Goal: Task Accomplishment & Management: Complete application form

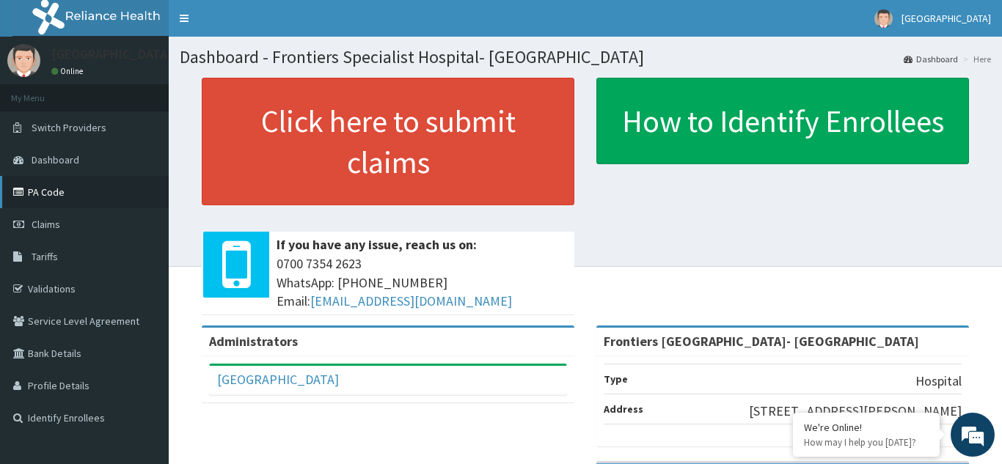
click at [77, 192] on link "PA Code" at bounding box center [84, 192] width 169 height 32
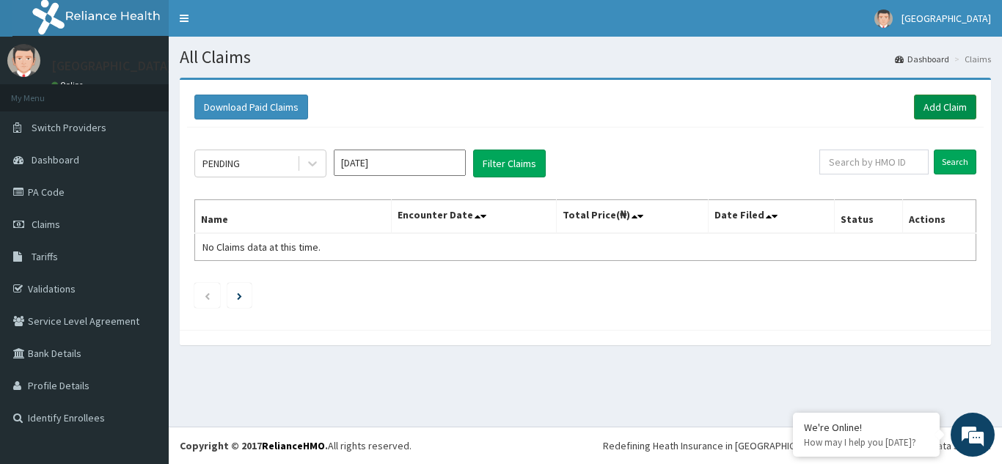
click at [940, 107] on link "Add Claim" at bounding box center [945, 107] width 62 height 25
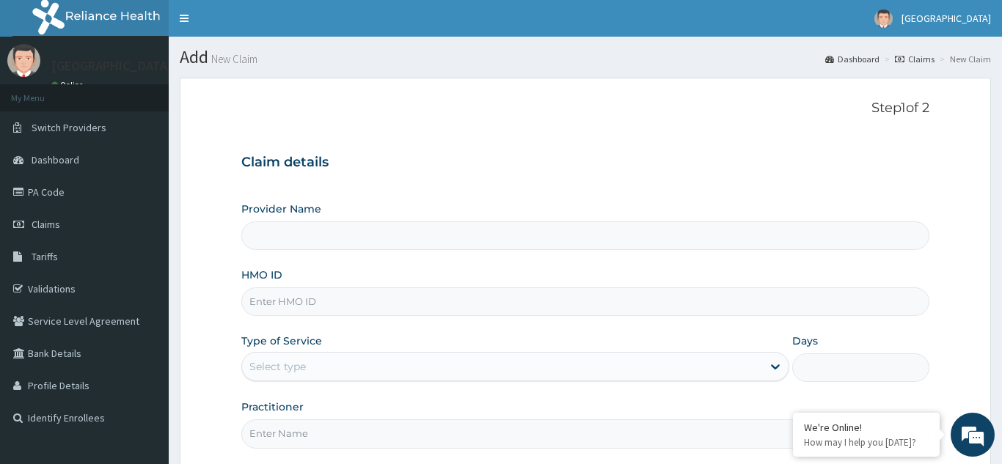
type input "Frontiers [GEOGRAPHIC_DATA]- [GEOGRAPHIC_DATA]"
click at [289, 296] on input "HMO ID" at bounding box center [585, 302] width 688 height 29
type input "BGM/10023/B"
click at [280, 363] on div "Select type" at bounding box center [277, 367] width 56 height 15
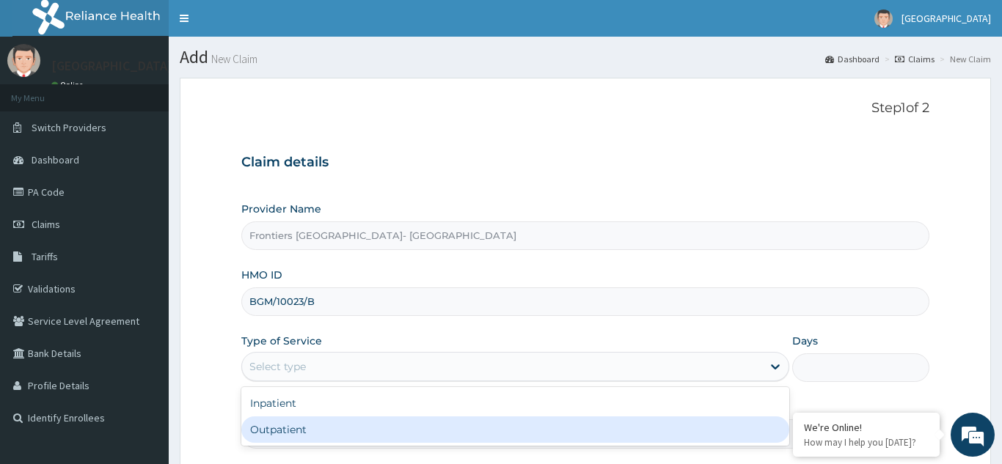
click at [288, 431] on div "Outpatient" at bounding box center [515, 430] width 549 height 26
type input "1"
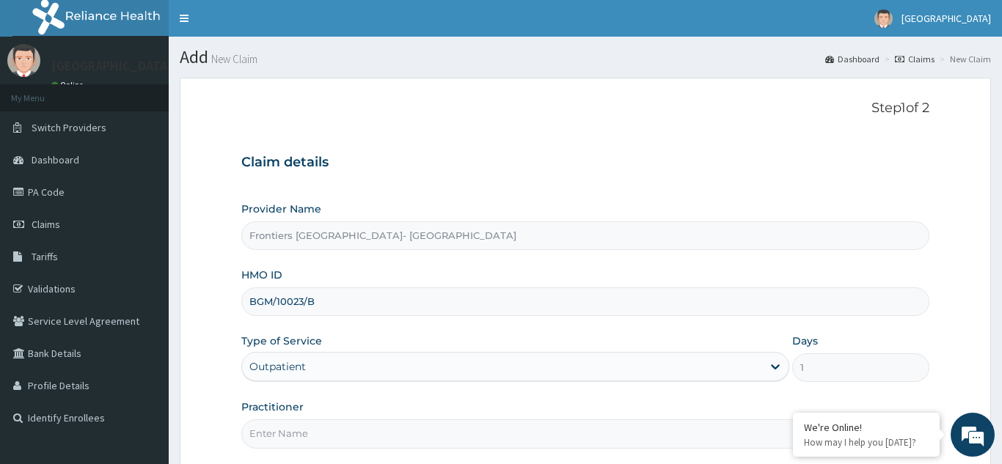
click at [304, 433] on input "Practitioner" at bounding box center [585, 434] width 688 height 29
type input "[PERSON_NAME][GEOGRAPHIC_DATA]"
click at [946, 354] on form "Step 1 of 2 Claim details Provider Name Frontiers Specialist Hospital- [GEOGRAP…" at bounding box center [586, 316] width 812 height 477
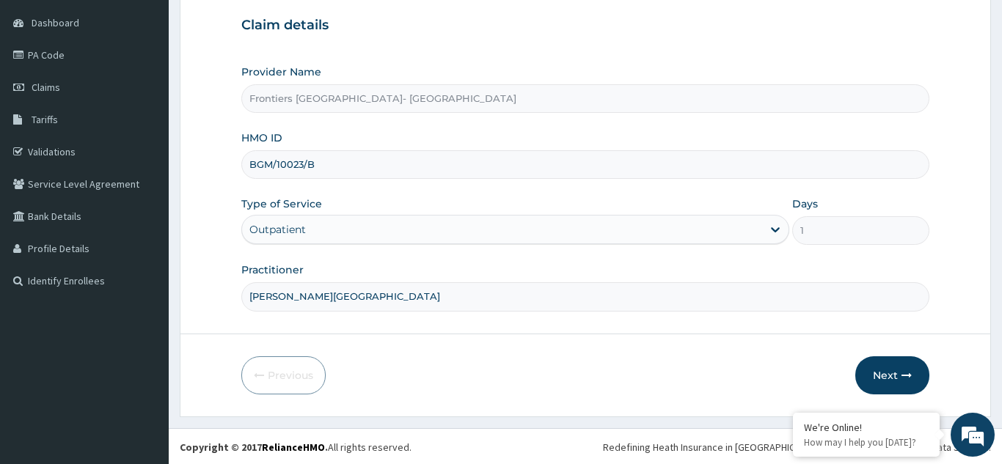
scroll to position [139, 0]
click at [886, 375] on button "Next" at bounding box center [893, 374] width 74 height 38
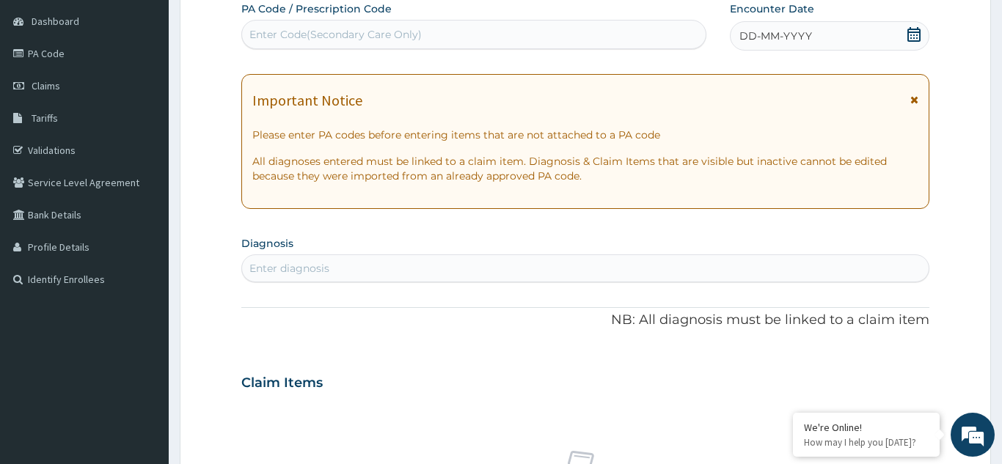
click at [781, 39] on span "DD-MM-YYYY" at bounding box center [776, 36] width 73 height 15
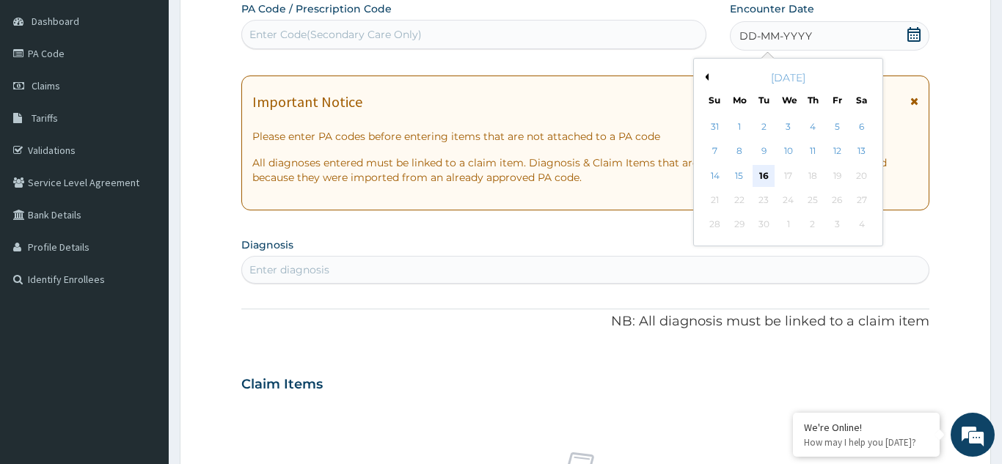
click at [762, 176] on div "16" at bounding box center [765, 176] width 22 height 22
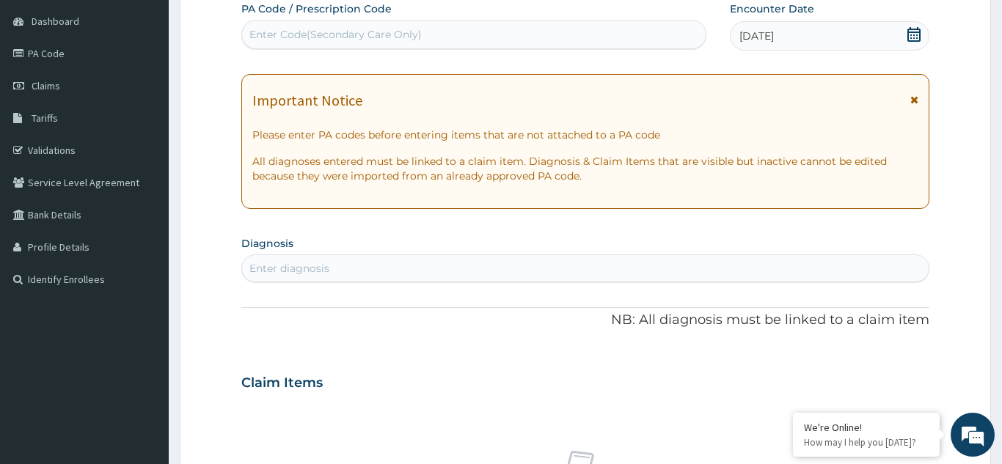
click at [623, 30] on div "Enter Code(Secondary Care Only)" at bounding box center [474, 34] width 464 height 23
click at [916, 37] on icon at bounding box center [914, 34] width 15 height 15
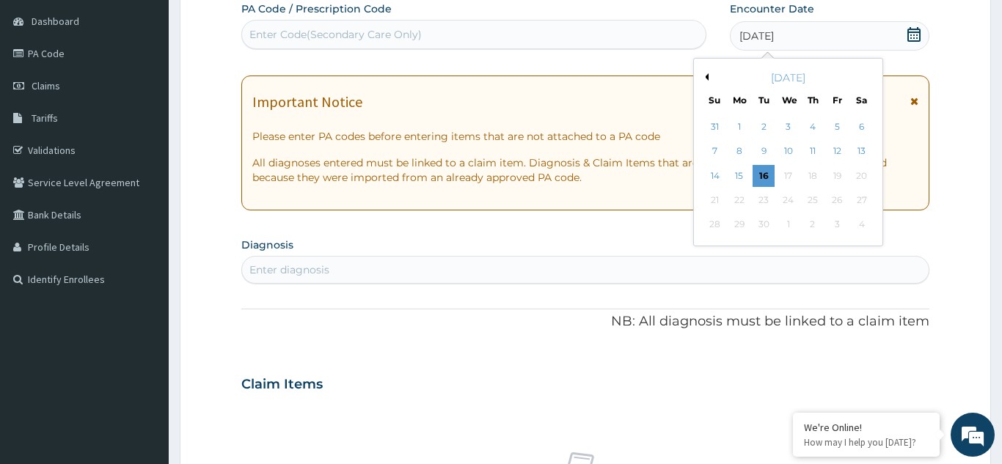
click at [707, 74] on button "Previous Month" at bounding box center [704, 76] width 7 height 7
click at [765, 226] on div "26" at bounding box center [765, 225] width 22 height 22
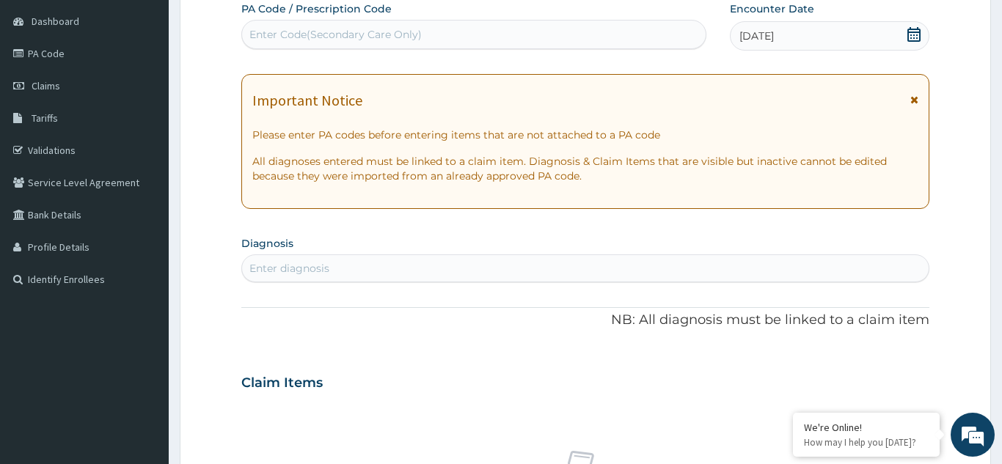
click at [431, 30] on div "Enter Code(Secondary Care Only)" at bounding box center [474, 34] width 464 height 23
click at [64, 55] on link "PA Code" at bounding box center [84, 53] width 169 height 32
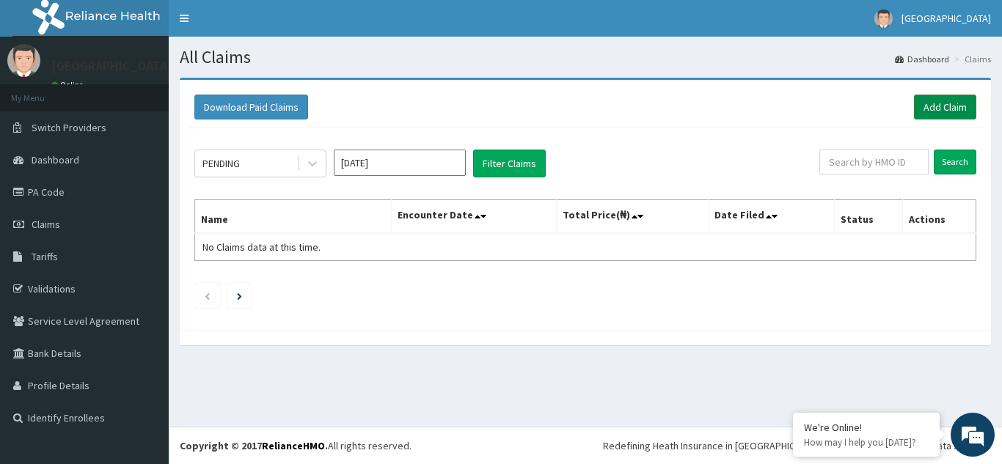
click at [939, 109] on link "Add Claim" at bounding box center [945, 107] width 62 height 25
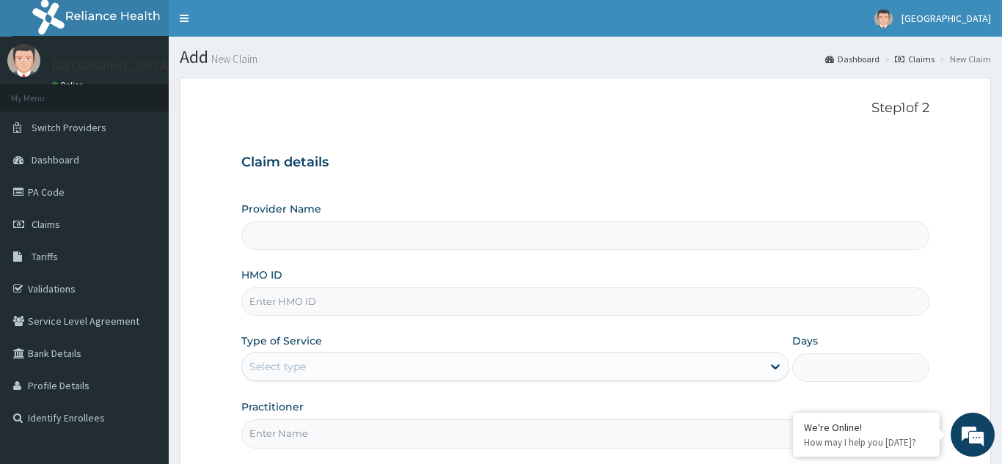
type input "Frontiers [GEOGRAPHIC_DATA]- [GEOGRAPHIC_DATA]"
click at [319, 310] on input "HMO ID" at bounding box center [585, 302] width 688 height 29
type input "BGM/10023/B"
click at [330, 367] on div "Select type" at bounding box center [502, 366] width 521 height 23
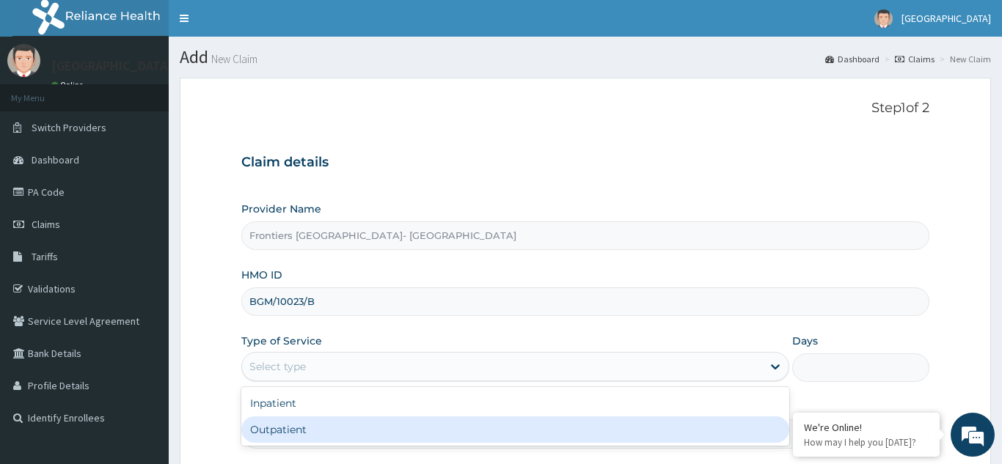
click at [329, 432] on div "Outpatient" at bounding box center [515, 430] width 549 height 26
type input "1"
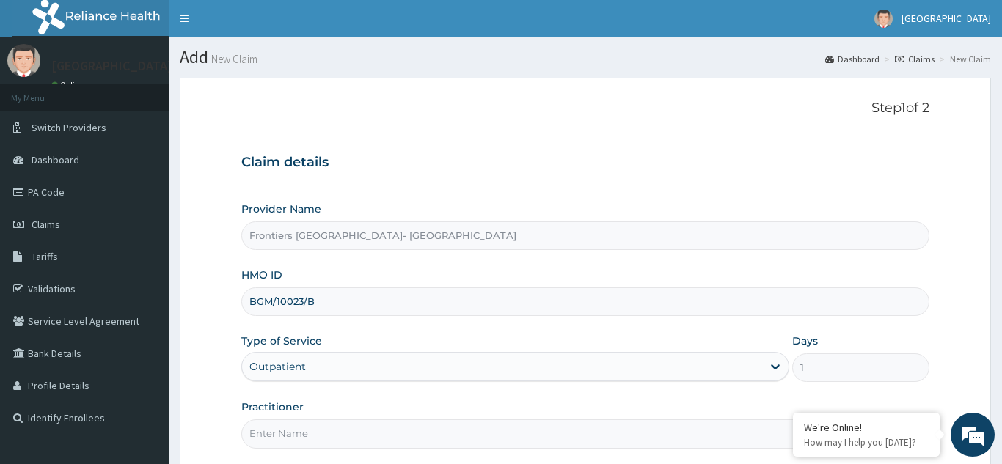
click at [298, 431] on input "Practitioner" at bounding box center [585, 434] width 688 height 29
type input "M"
type input "DR. MBABA"
click at [957, 392] on form "Step 1 of 2 Claim details Provider Name Frontiers Specialist Hospital- Port Har…" at bounding box center [586, 316] width 812 height 477
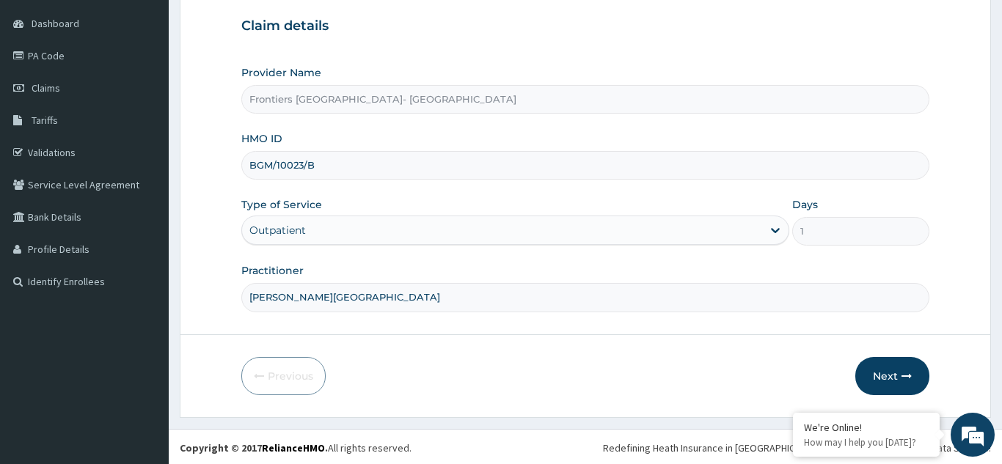
scroll to position [139, 0]
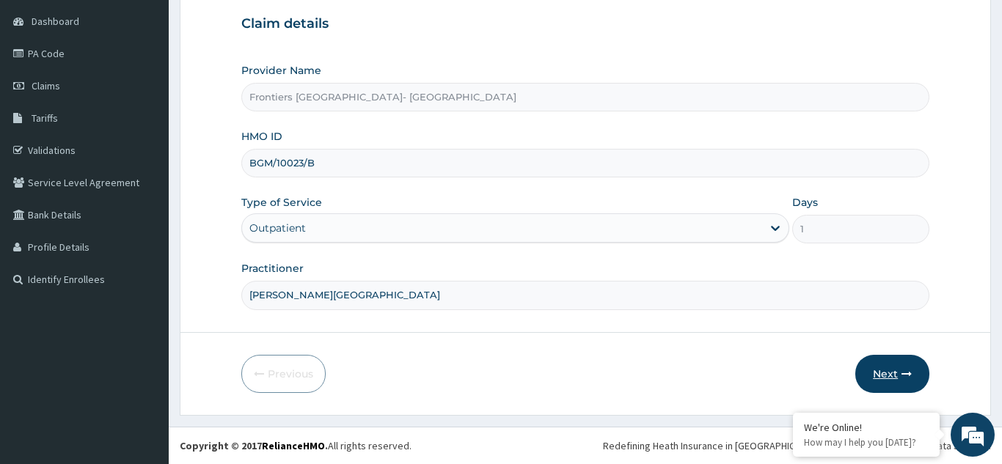
click at [883, 377] on button "Next" at bounding box center [893, 374] width 74 height 38
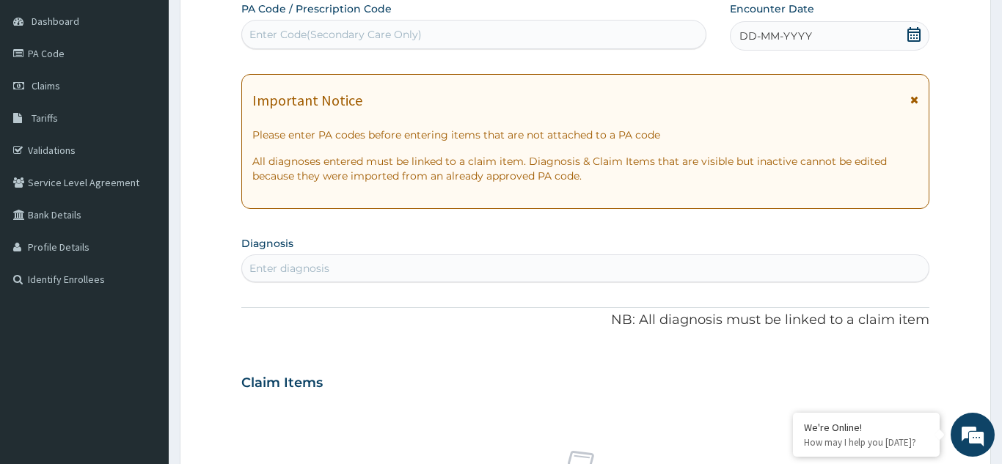
click at [916, 33] on icon at bounding box center [914, 34] width 15 height 15
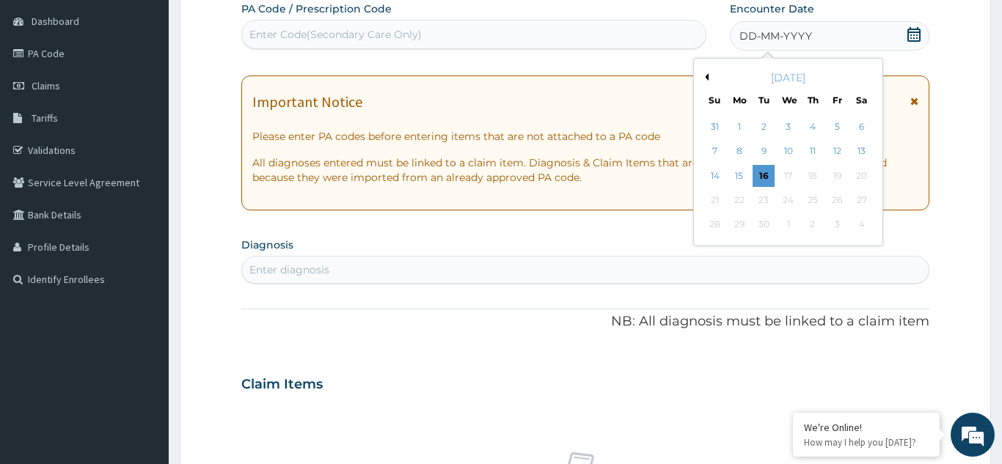
click at [709, 77] on div "September 2025" at bounding box center [788, 77] width 177 height 15
click at [708, 73] on button "Previous Month" at bounding box center [704, 76] width 7 height 7
click at [763, 227] on div "26" at bounding box center [765, 225] width 22 height 22
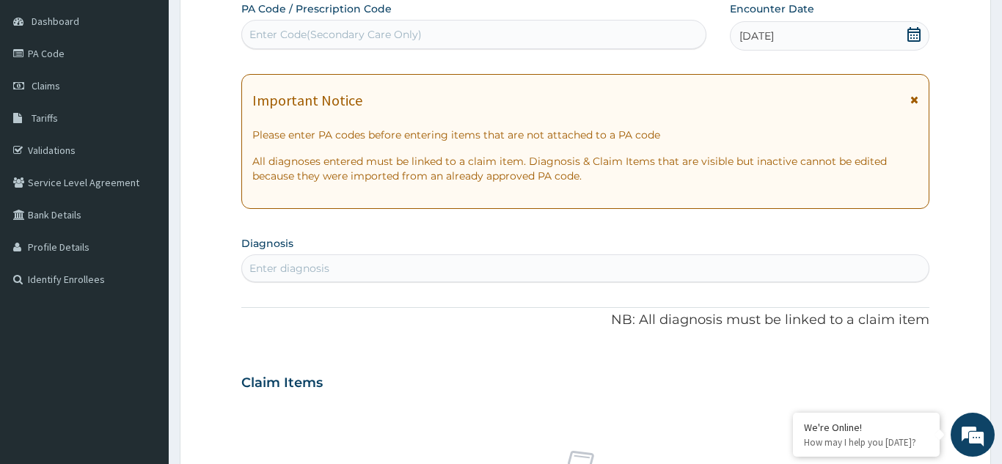
click at [462, 32] on div "Enter Code(Secondary Care Only)" at bounding box center [474, 34] width 464 height 23
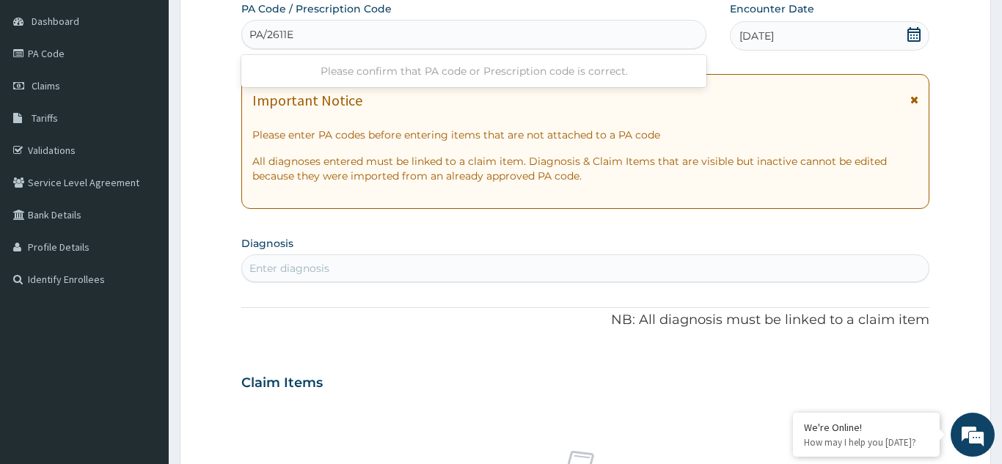
type input "PA/2611EB"
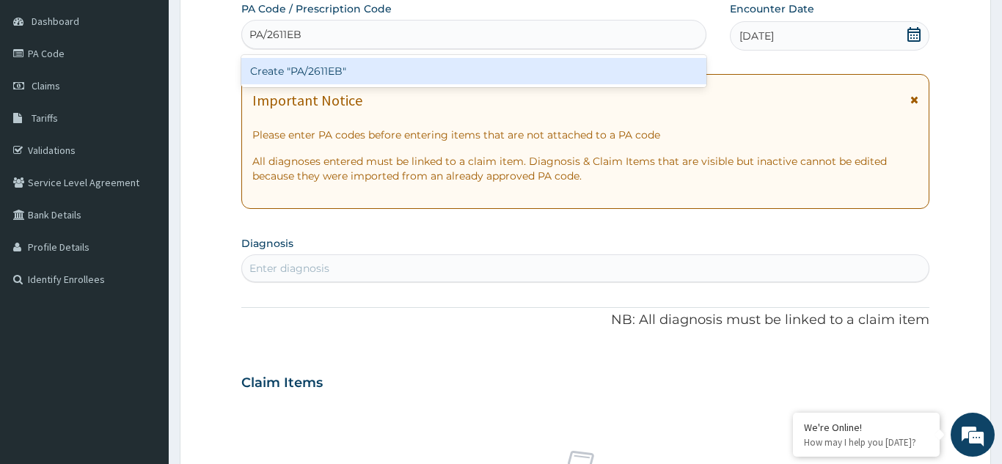
click at [473, 71] on div "Create "PA/2611EB"" at bounding box center [473, 71] width 465 height 26
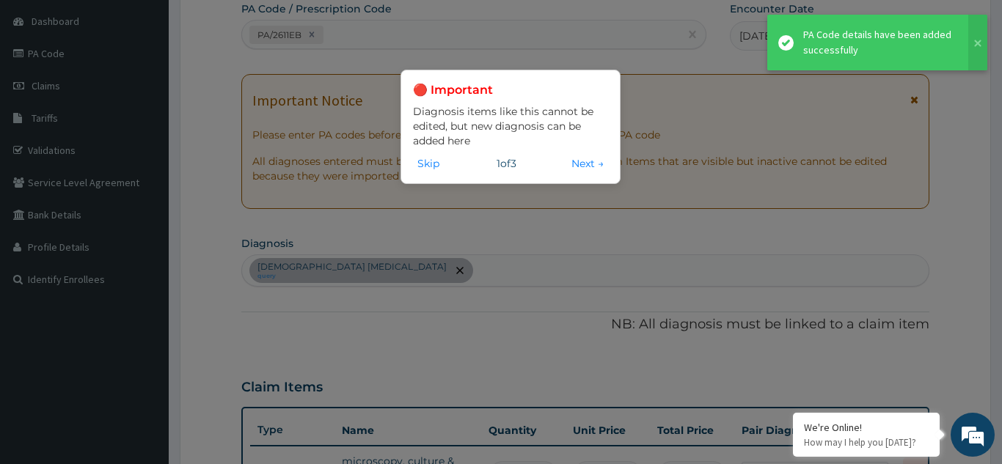
scroll to position [164, 0]
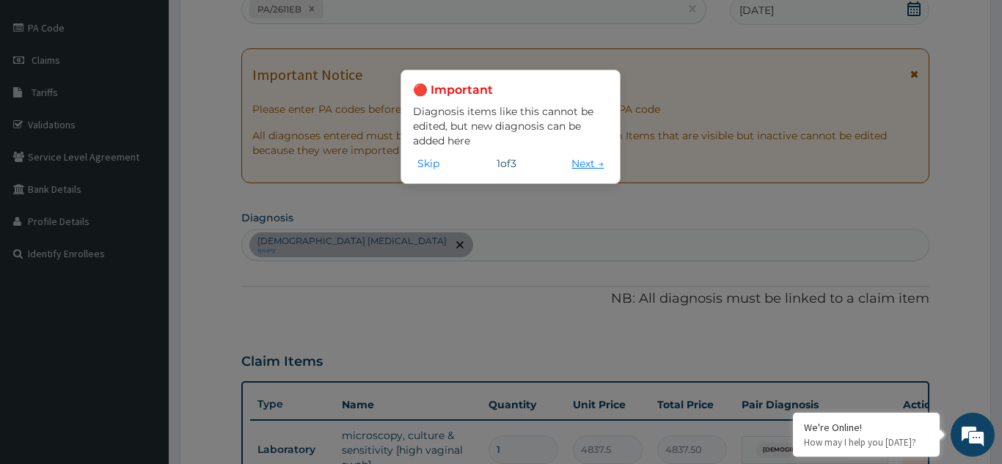
click at [583, 163] on button "Next →" at bounding box center [587, 164] width 41 height 16
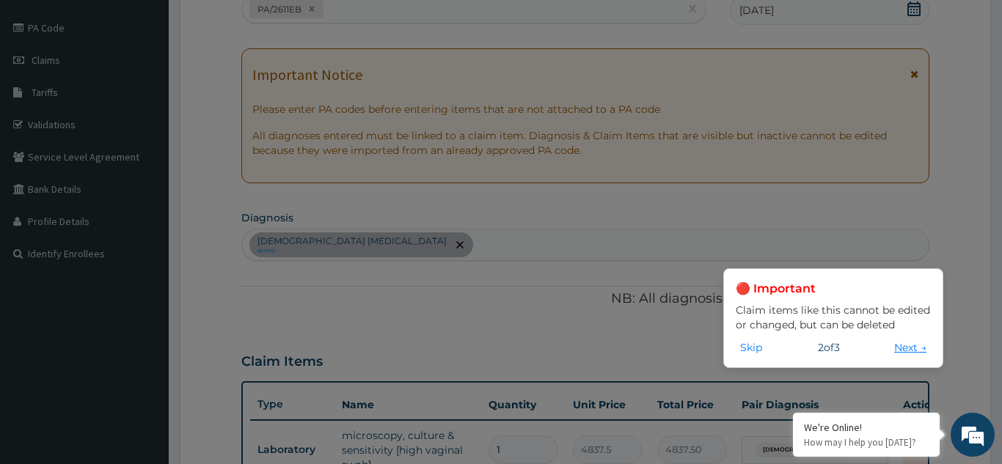
click at [903, 349] on button "Next →" at bounding box center [910, 348] width 41 height 16
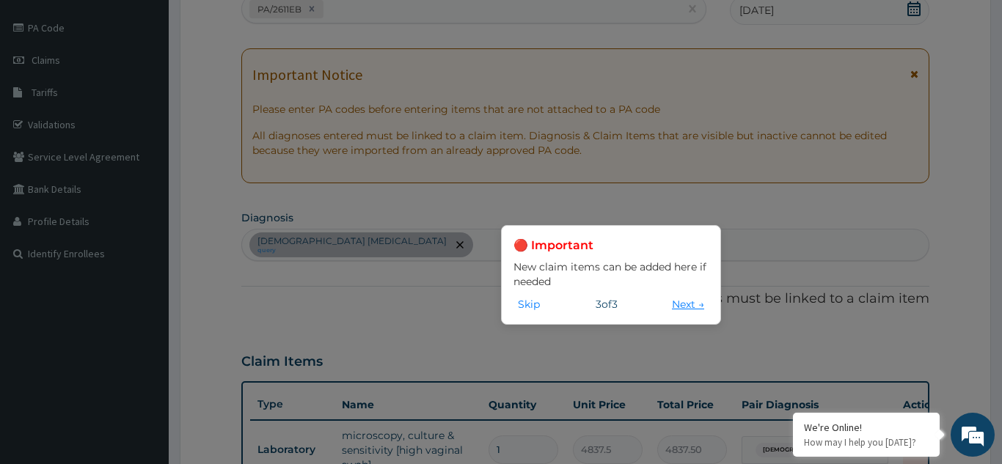
click at [686, 307] on button "Next →" at bounding box center [688, 304] width 41 height 16
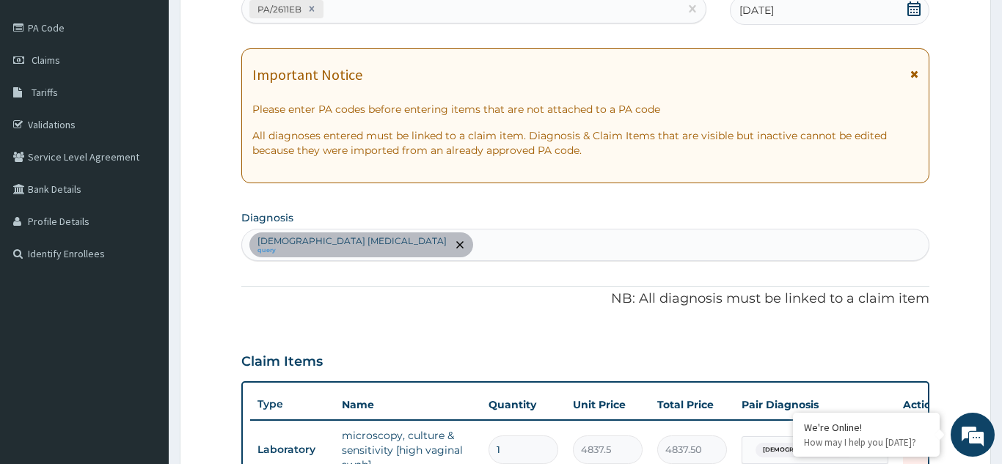
click at [382, 12] on div "PA/2611EB" at bounding box center [460, 9] width 437 height 24
type input "PA/371AF8"
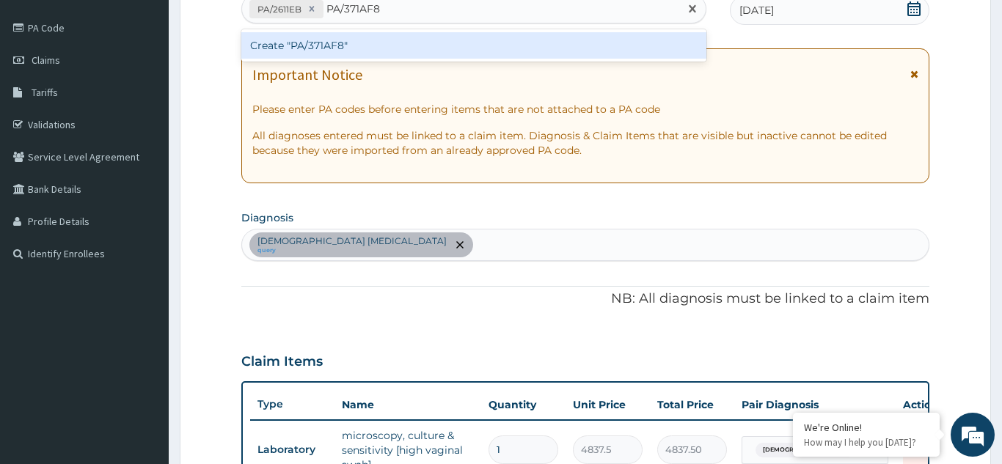
click at [415, 42] on div "Create "PA/371AF8"" at bounding box center [473, 45] width 465 height 26
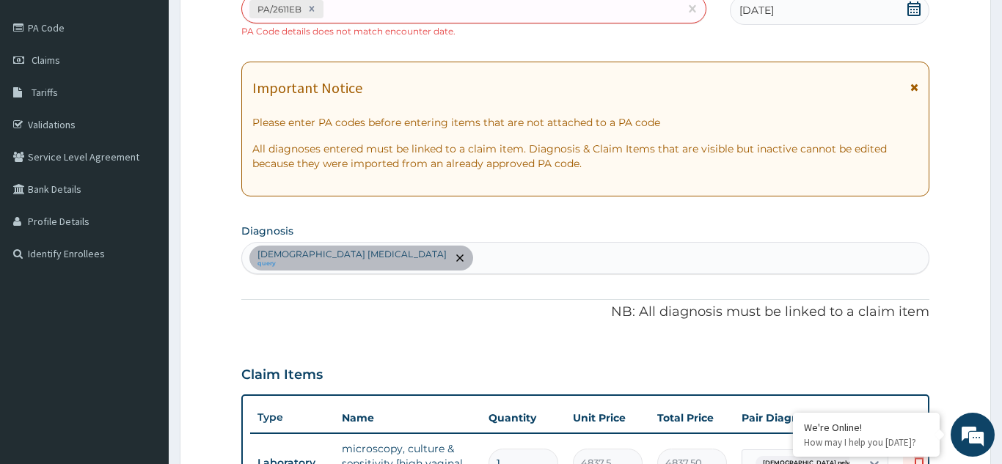
scroll to position [178, 0]
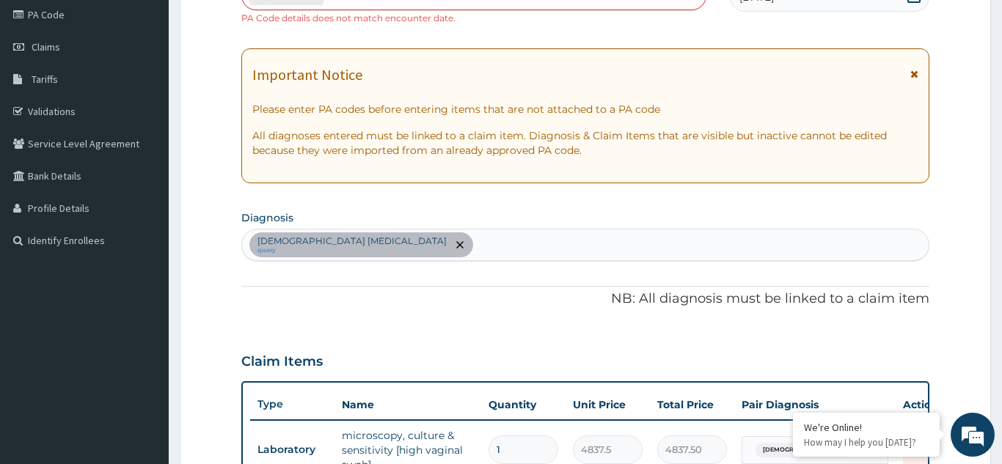
type input "0"
type input "0.00"
type input "1"
type input "4837.50"
type input "0"
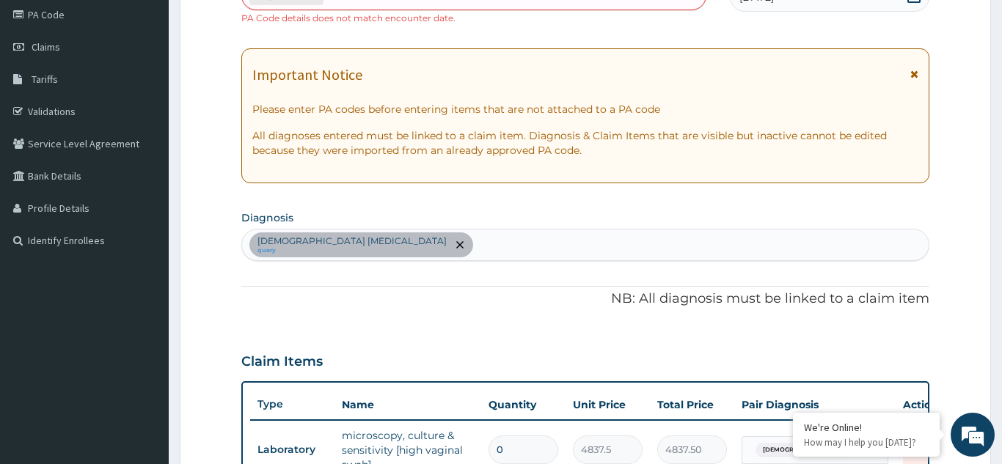
type input "0.00"
type input "1"
type input "4837.50"
click at [956, 351] on form "Step 2 of 2 PA Code / Prescription Code PA/2611EB PA Code details does not matc…" at bounding box center [586, 341] width 812 height 883
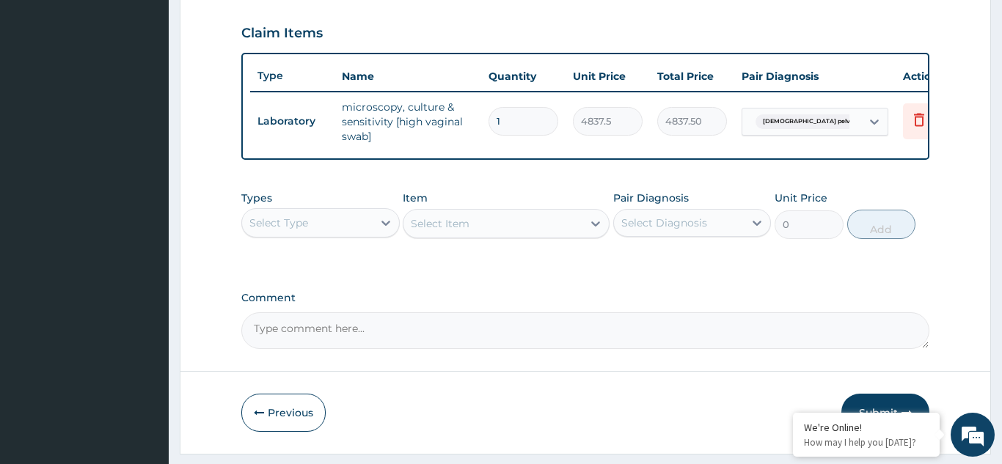
scroll to position [545, 0]
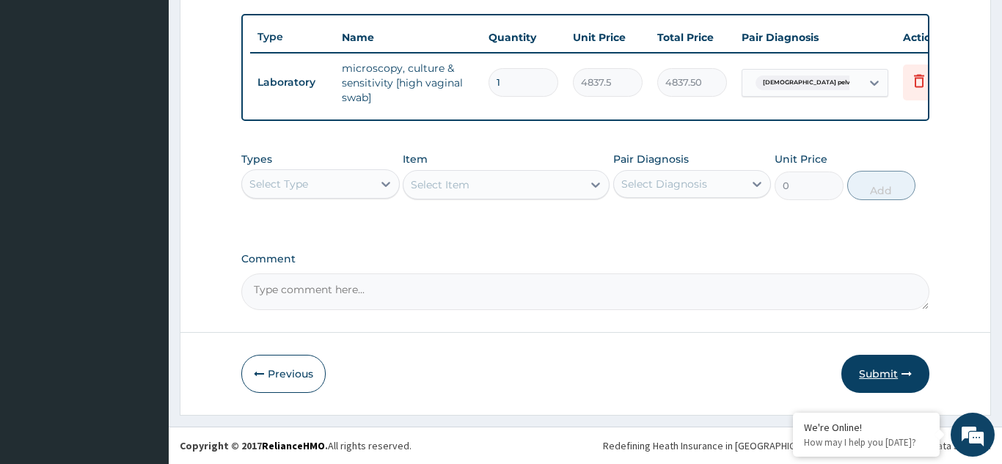
click at [869, 371] on button "Submit" at bounding box center [886, 374] width 88 height 38
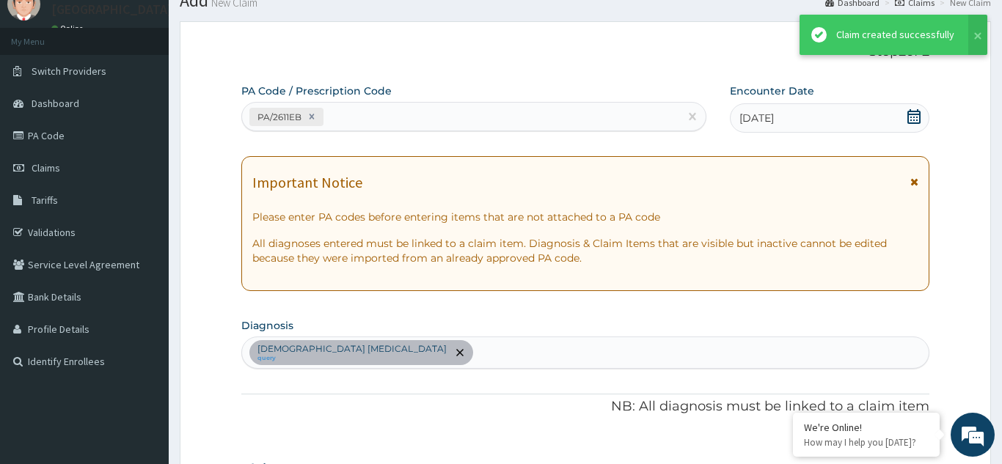
scroll to position [532, 0]
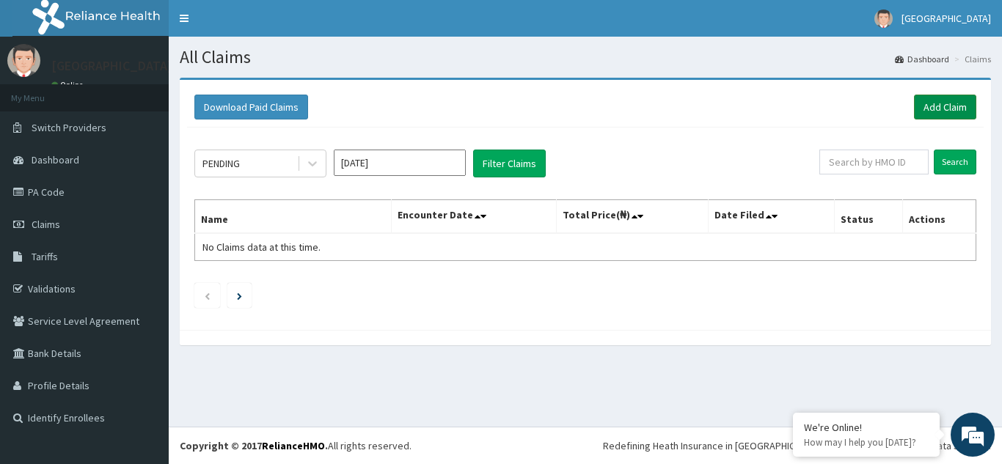
click at [938, 110] on link "Add Claim" at bounding box center [945, 107] width 62 height 25
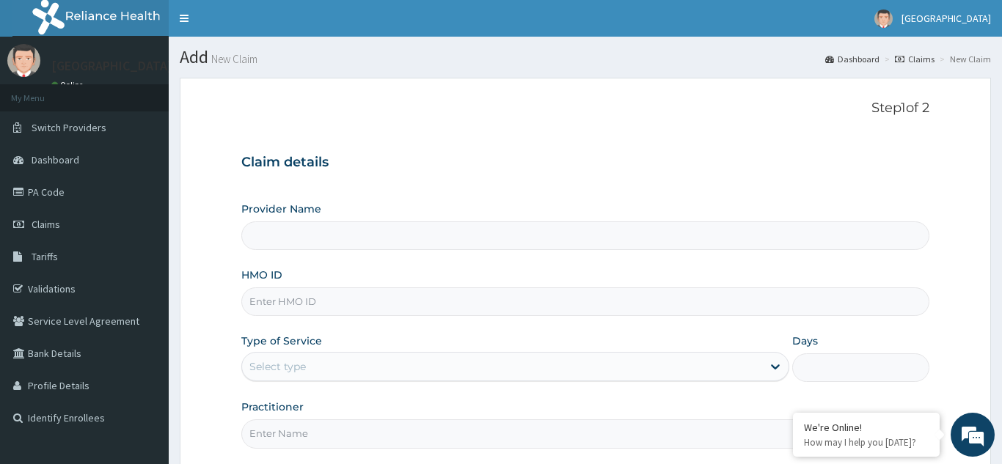
type input "Frontiers [GEOGRAPHIC_DATA]- [GEOGRAPHIC_DATA]"
click at [294, 301] on input "HMO ID" at bounding box center [585, 302] width 688 height 29
type input "BGM/10023/B"
click at [436, 362] on div "Select type" at bounding box center [502, 366] width 521 height 23
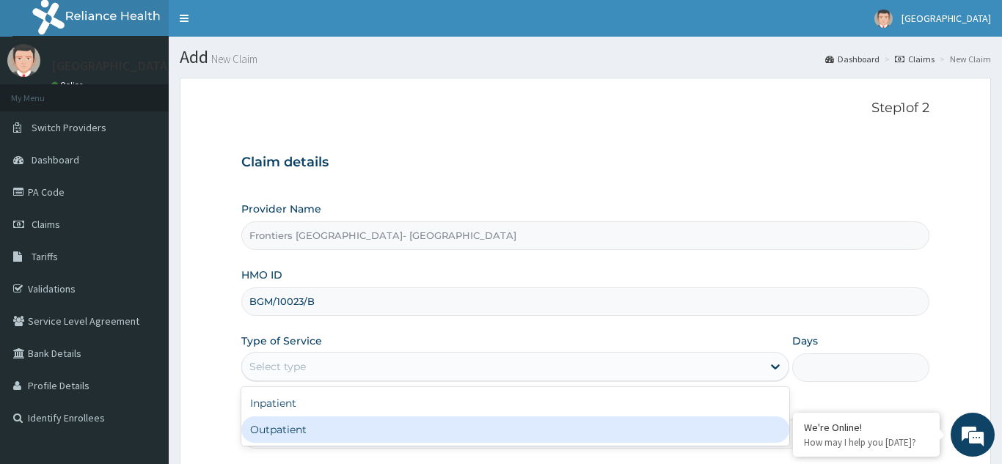
click at [362, 431] on div "Outpatient" at bounding box center [515, 430] width 549 height 26
type input "1"
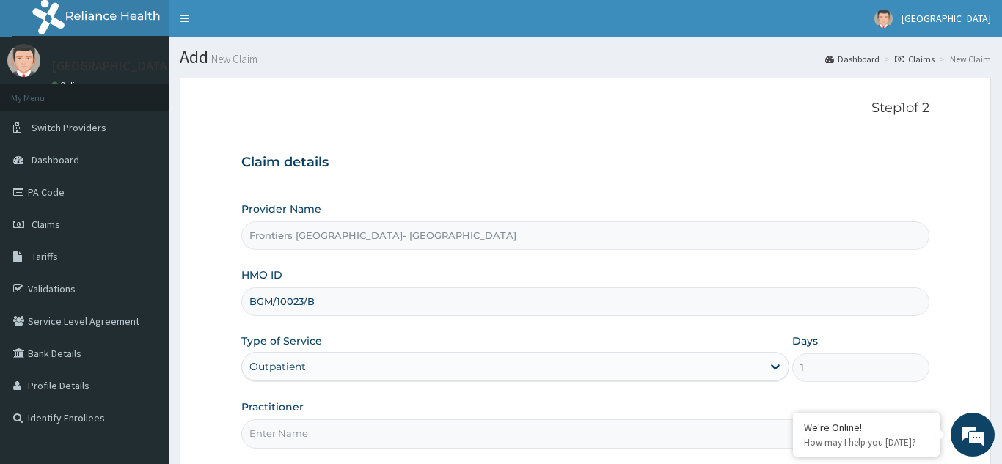
click at [957, 378] on form "Step 1 of 2 Claim details Provider Name Frontiers Specialist Hospital- Port Har…" at bounding box center [586, 316] width 812 height 477
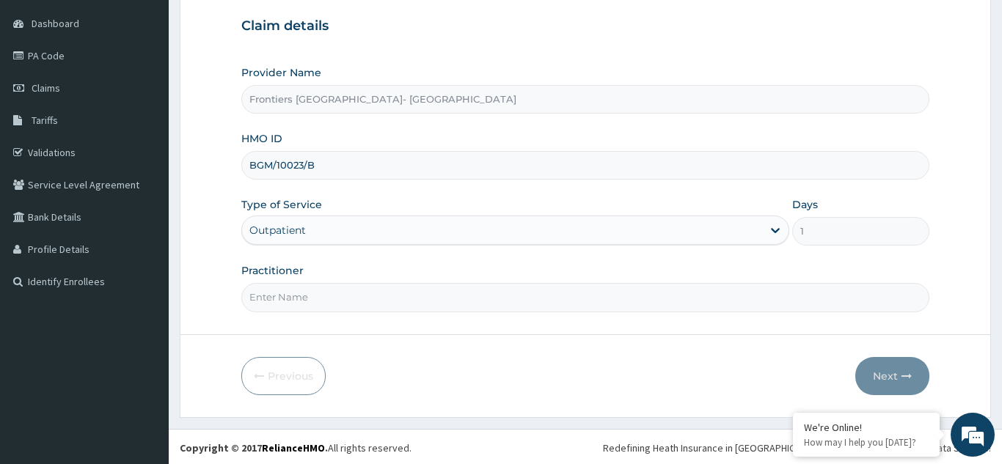
scroll to position [139, 0]
click at [376, 292] on input "Practitioner" at bounding box center [585, 295] width 688 height 29
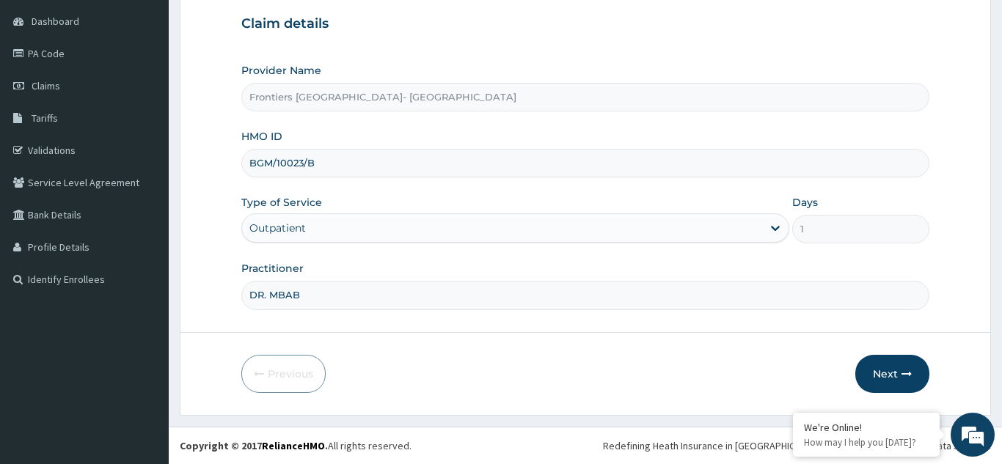
type input "DR. MBABA"
click at [890, 366] on button "Next" at bounding box center [893, 374] width 74 height 38
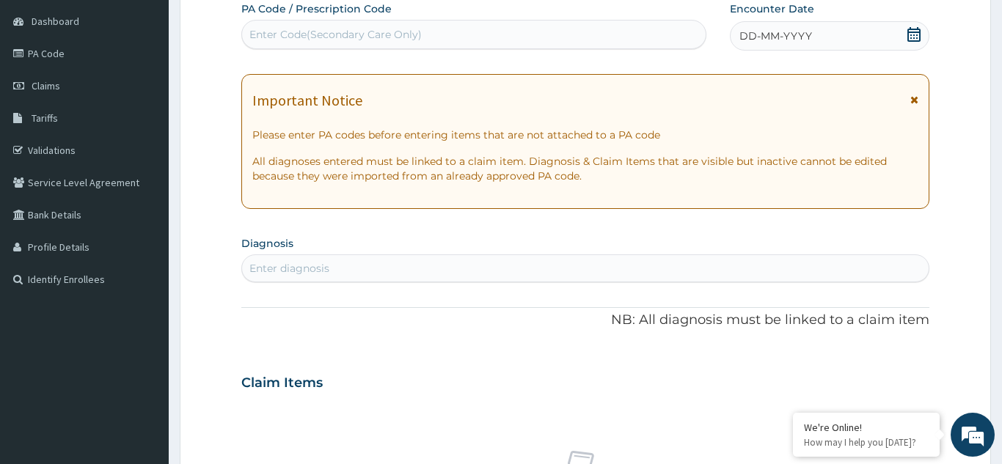
click at [913, 39] on icon at bounding box center [914, 34] width 15 height 15
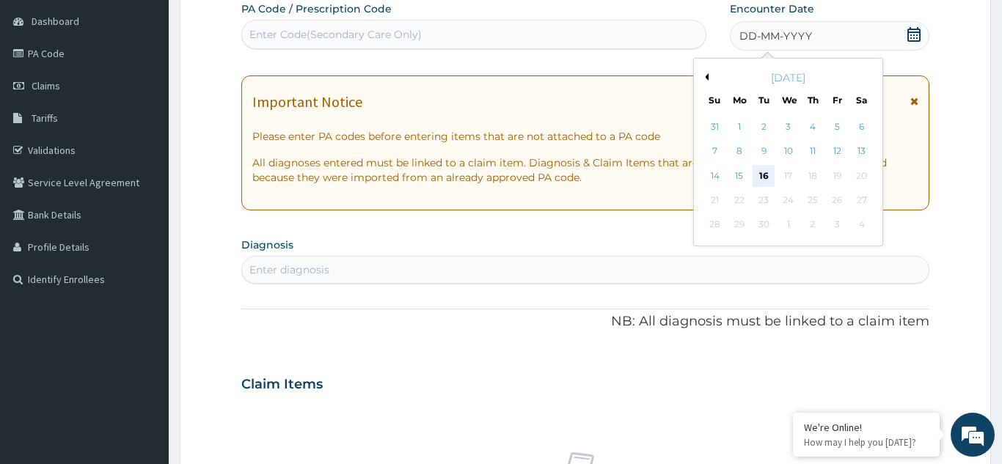
click at [762, 178] on div "16" at bounding box center [765, 176] width 22 height 22
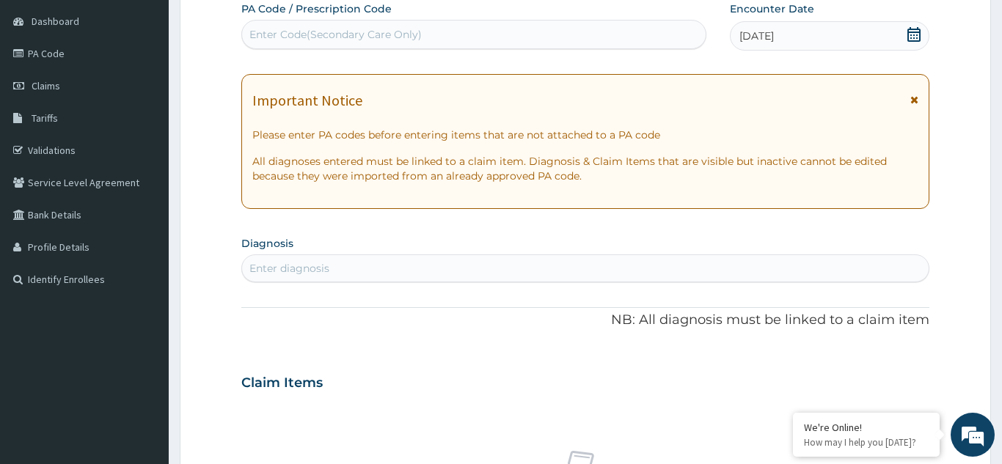
click at [404, 32] on div "Enter Code(Secondary Care Only)" at bounding box center [335, 34] width 172 height 15
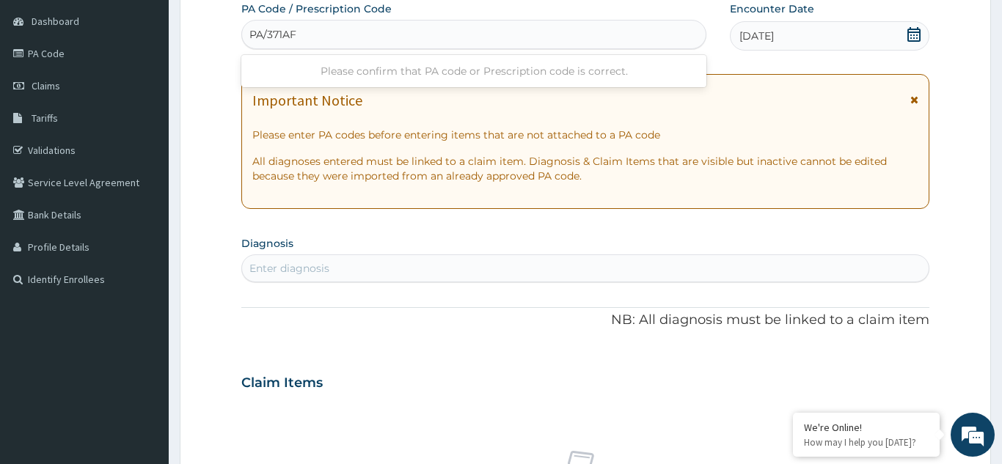
type input "PA/371AF8"
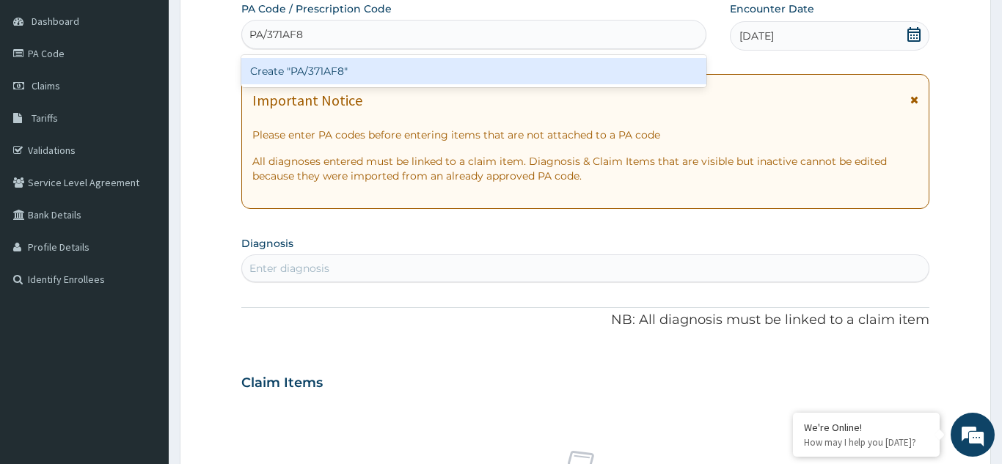
click at [403, 77] on div "Create "PA/371AF8"" at bounding box center [473, 71] width 465 height 26
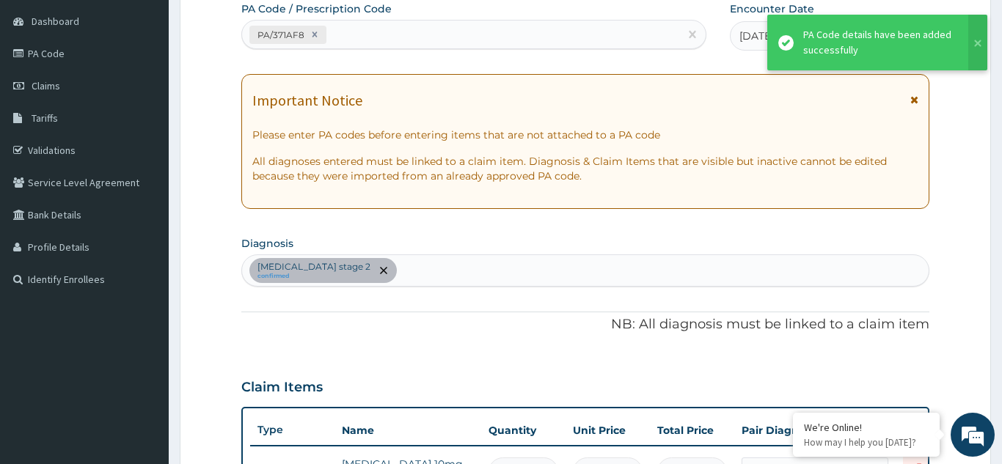
scroll to position [530, 0]
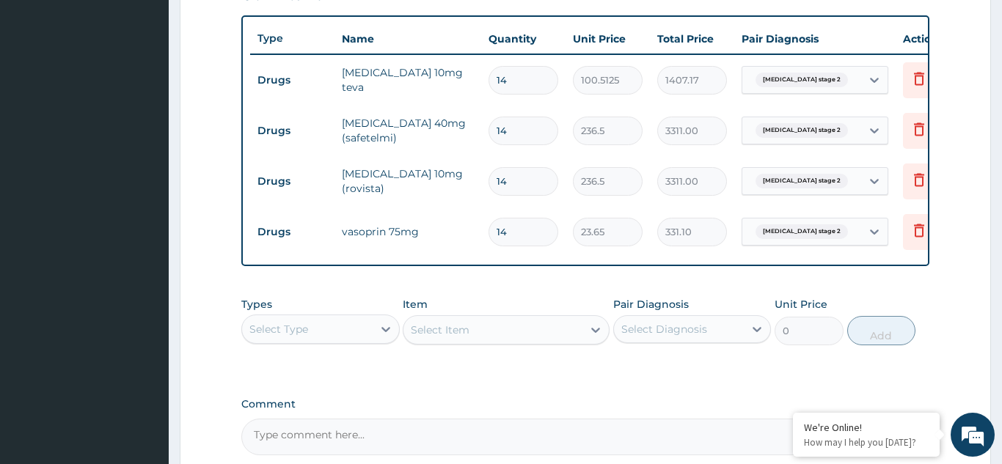
type input "13"
type input "307.45"
type input "12"
type input "283.80"
type input "11"
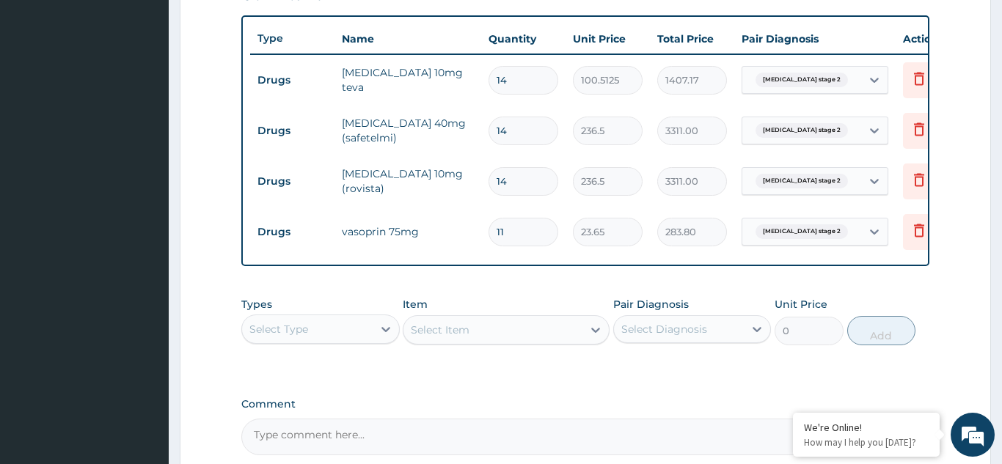
type input "260.15"
click at [956, 285] on form "Step 2 of 2 PA Code / Prescription Code PA/371AF8 Encounter Date 16-09-2025 Imp…" at bounding box center [586, 53] width 812 height 1013
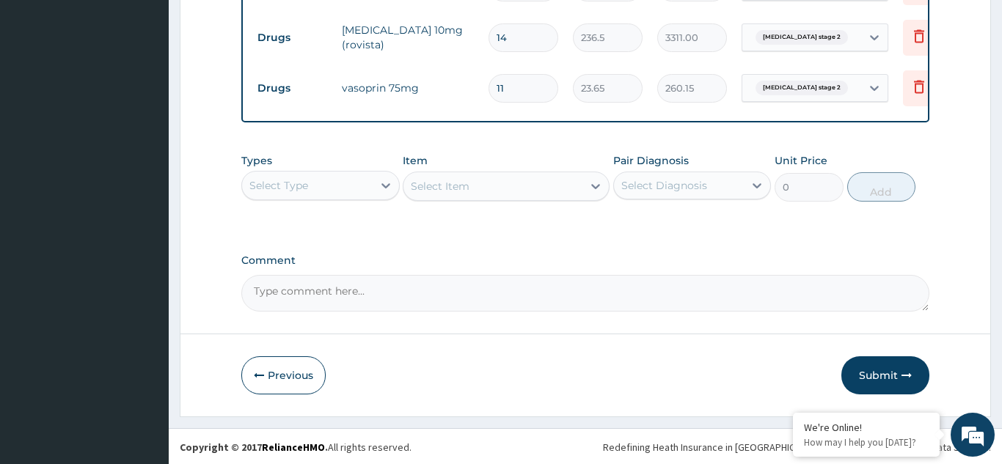
scroll to position [676, 0]
click at [880, 376] on button "Submit" at bounding box center [886, 374] width 88 height 38
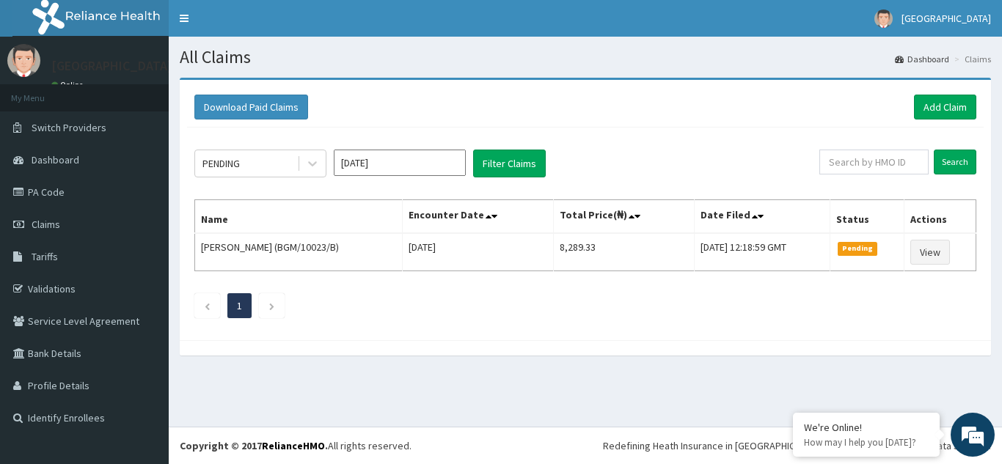
click at [406, 164] on input "[DATE]" at bounding box center [400, 163] width 132 height 26
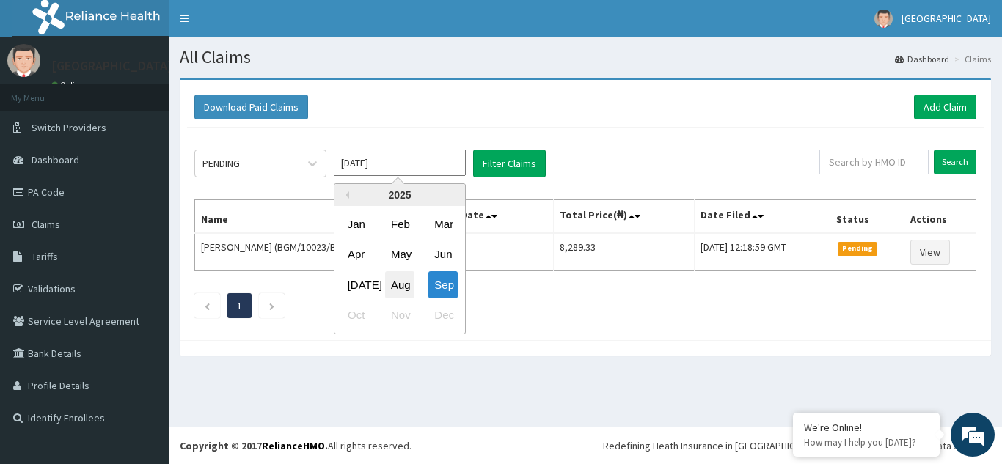
click at [398, 282] on div "Aug" at bounding box center [399, 284] width 29 height 27
type input "[DATE]"
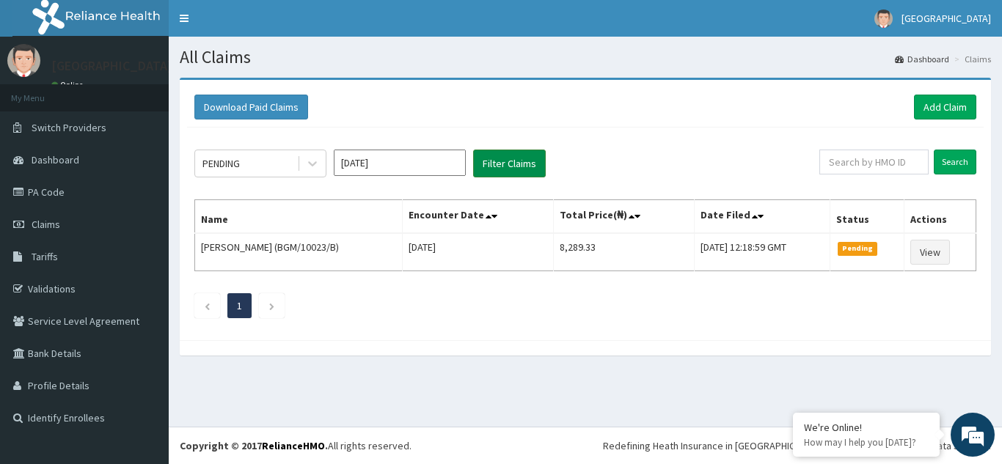
click at [511, 168] on button "Filter Claims" at bounding box center [509, 164] width 73 height 28
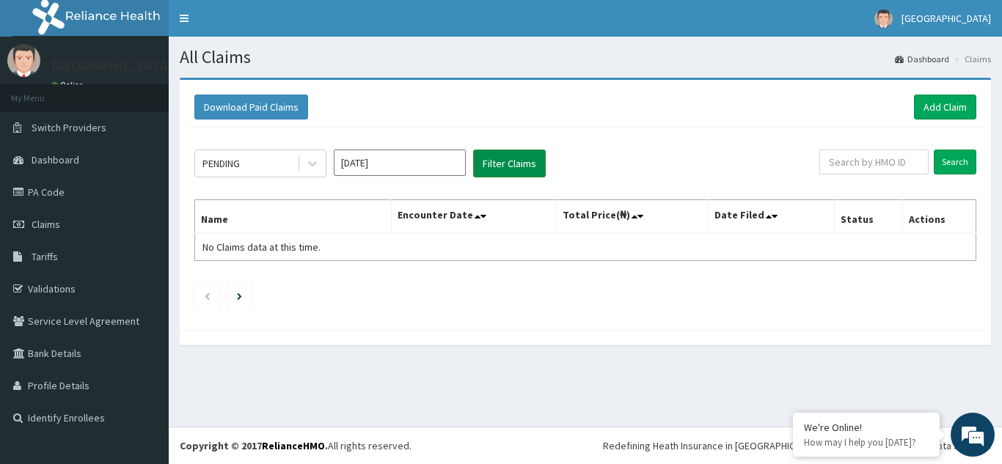
click at [511, 168] on button "Filter Claims" at bounding box center [509, 164] width 73 height 28
click at [313, 167] on icon at bounding box center [312, 164] width 9 height 5
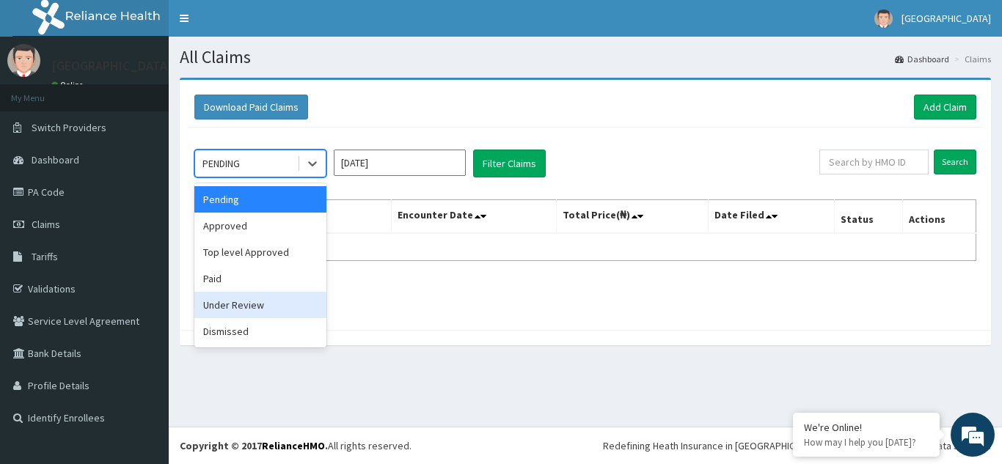
click at [245, 305] on div "Under Review" at bounding box center [260, 305] width 132 height 26
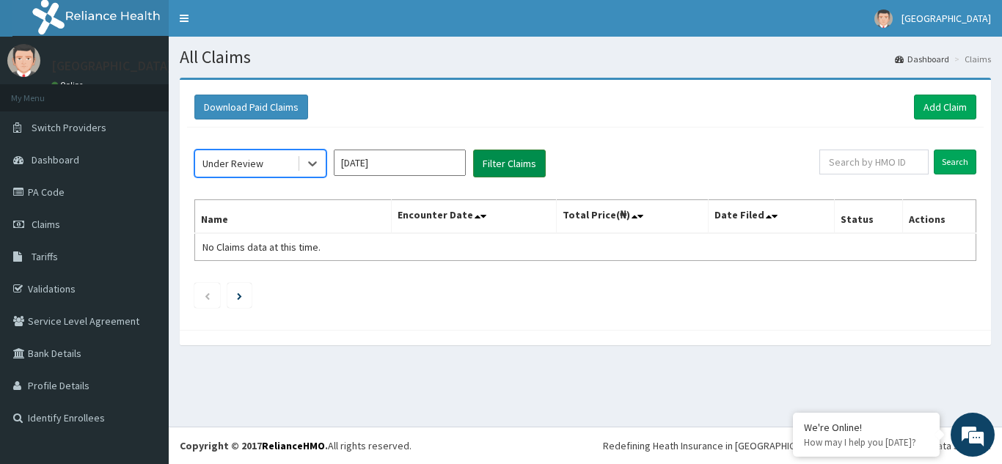
click at [512, 172] on button "Filter Claims" at bounding box center [509, 164] width 73 height 28
click at [319, 166] on icon at bounding box center [312, 163] width 15 height 15
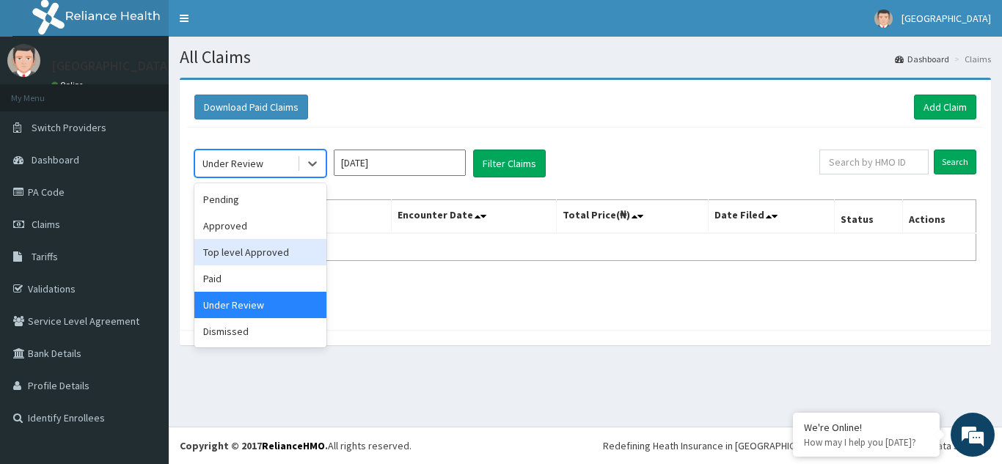
click at [274, 250] on div "Top level Approved" at bounding box center [260, 252] width 132 height 26
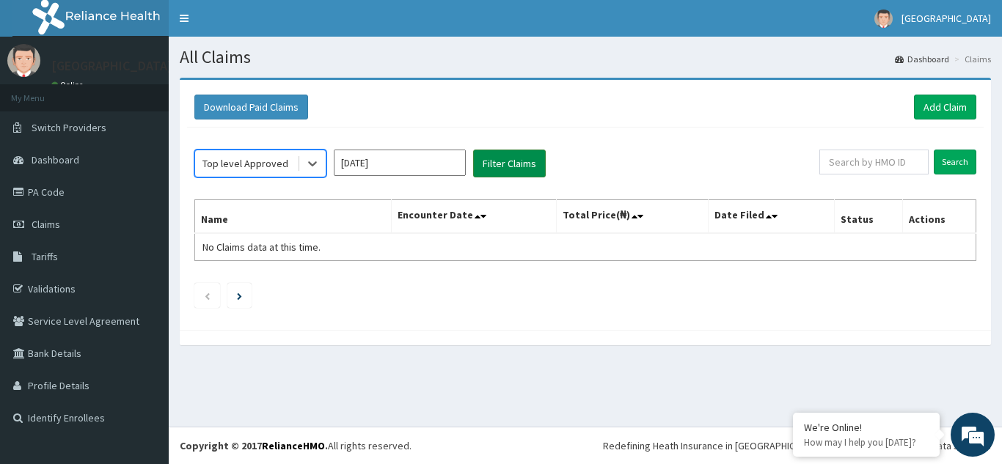
click at [532, 165] on button "Filter Claims" at bounding box center [509, 164] width 73 height 28
click at [319, 169] on icon at bounding box center [312, 163] width 15 height 15
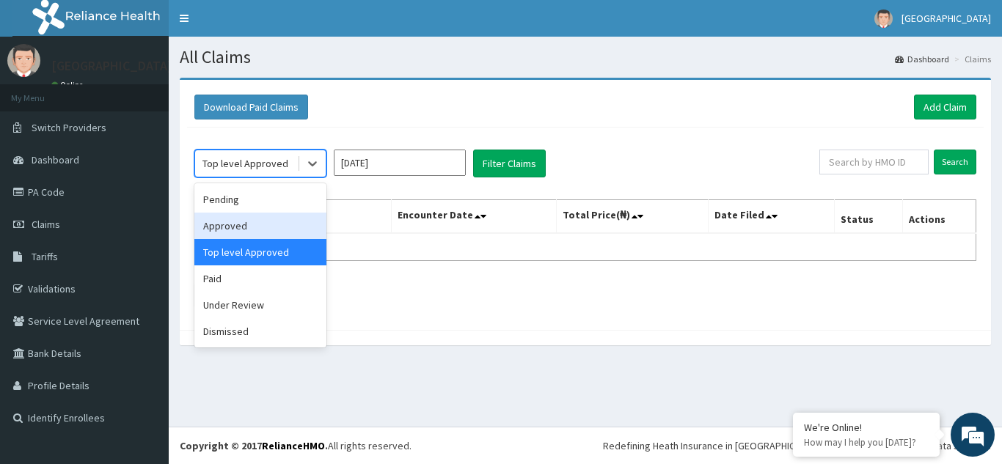
click at [268, 226] on div "Approved" at bounding box center [260, 226] width 132 height 26
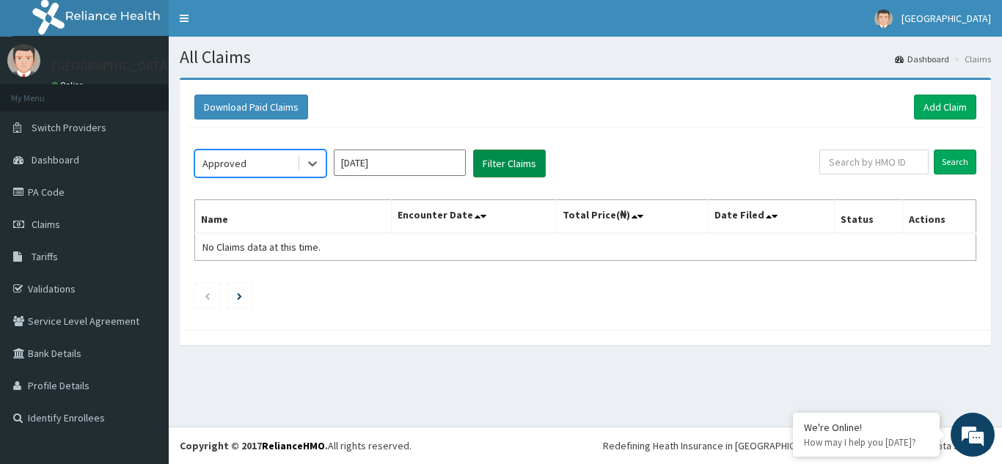
click at [495, 167] on button "Filter Claims" at bounding box center [509, 164] width 73 height 28
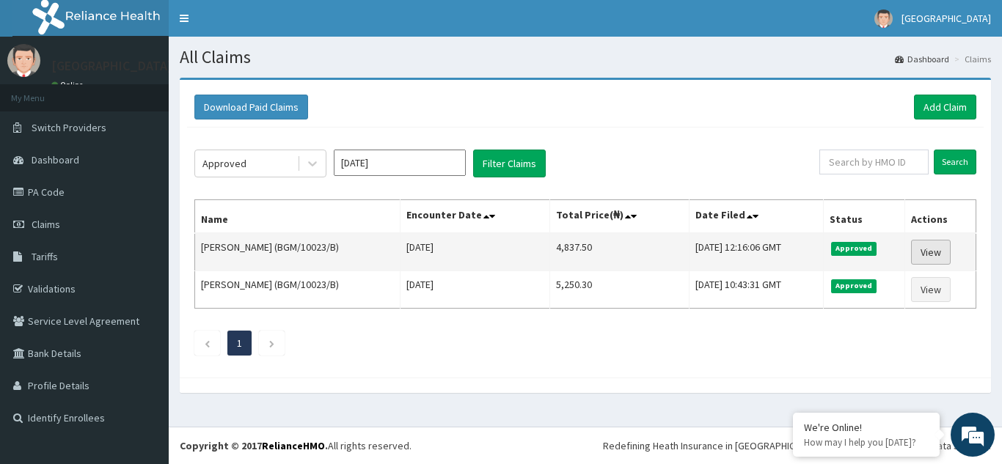
click at [941, 247] on link "View" at bounding box center [931, 252] width 40 height 25
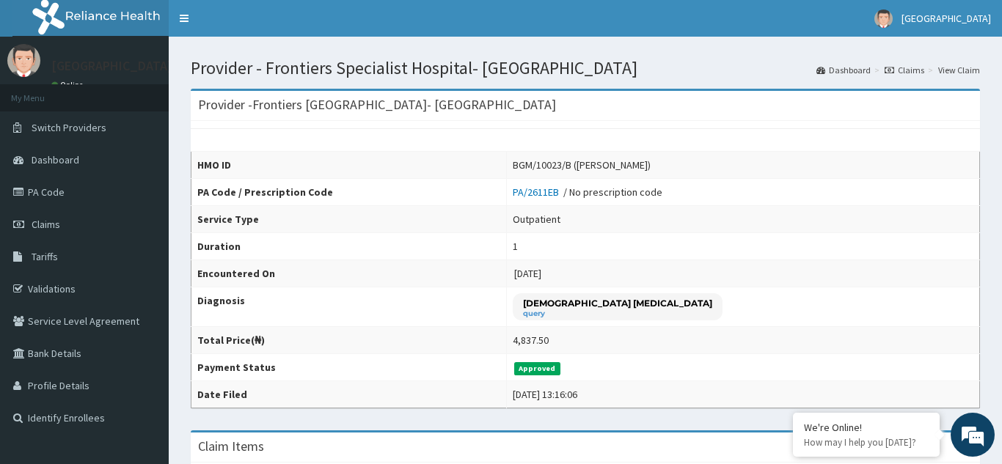
click at [908, 68] on link "Claims" at bounding box center [905, 70] width 40 height 12
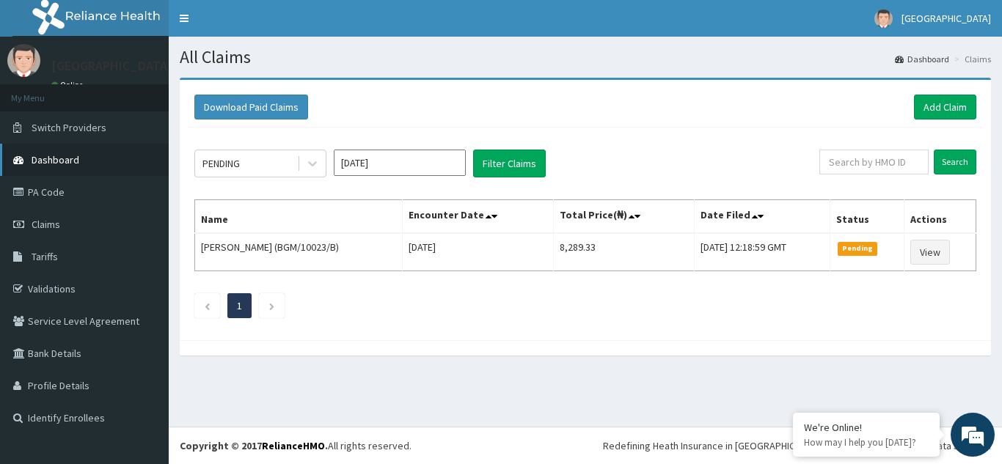
click at [76, 161] on span "Dashboard" at bounding box center [56, 159] width 48 height 13
